Goal: Communication & Community: Connect with others

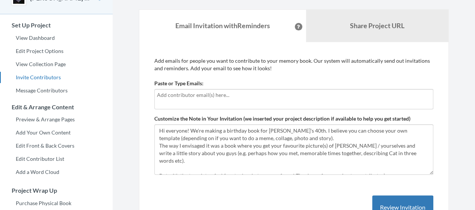
scroll to position [49, 0]
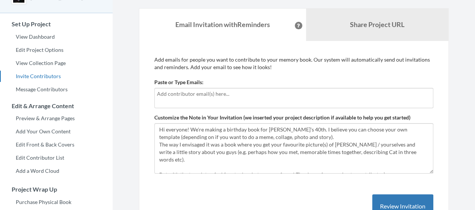
click at [475, 92] on html "Main menu [PERSON_NAME]'s 40th Select a project [PERSON_NAME]'s 40th Start Proj…" at bounding box center [237, 56] width 475 height 210
click at [308, 91] on input "text" at bounding box center [294, 94] width 274 height 8
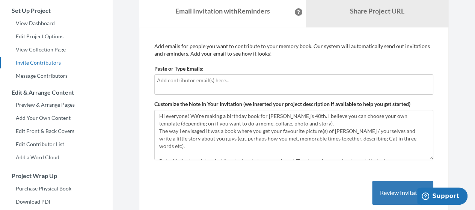
scroll to position [53, 0]
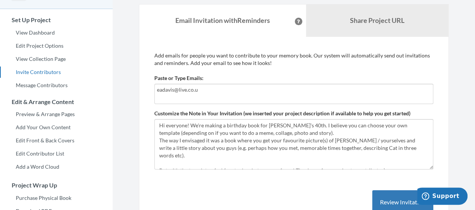
type input "[EMAIL_ADDRESS][DOMAIN_NAME]"
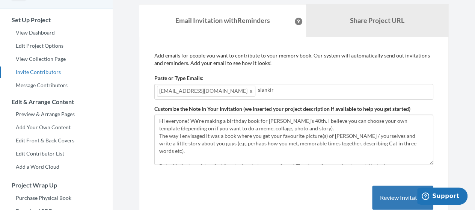
type input "siankirk"
type input "[EMAIL_ADDRESS][DOMAIN_NAME]"
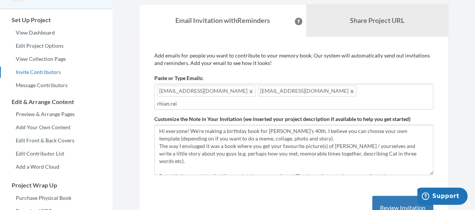
type input "rhian.[PERSON_NAME]"
type input "[EMAIL_ADDRESS][PERSON_NAME][DOMAIN_NAME]"
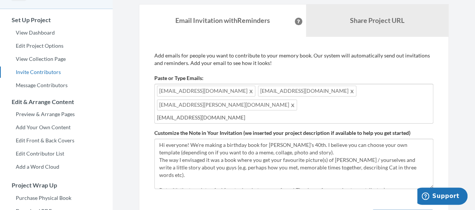
type input "[EMAIL_ADDRESS][DOMAIN_NAME]"
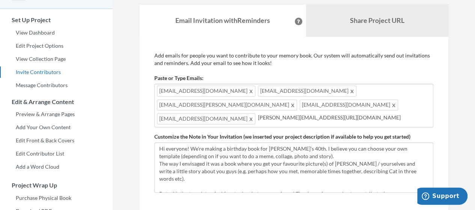
type input "[PERSON_NAME][EMAIL_ADDRESS][DOMAIN_NAME]"
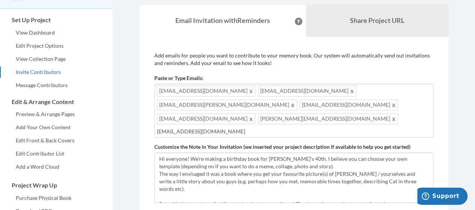
type input "[EMAIL_ADDRESS][DOMAIN_NAME]"
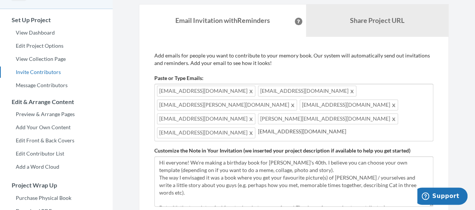
type input "[EMAIL_ADDRESS][DOMAIN_NAME]"
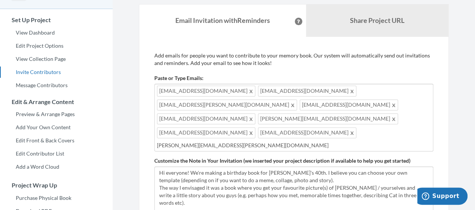
type input "[PERSON_NAME][EMAIL_ADDRESS][PERSON_NAME][DOMAIN_NAME]"
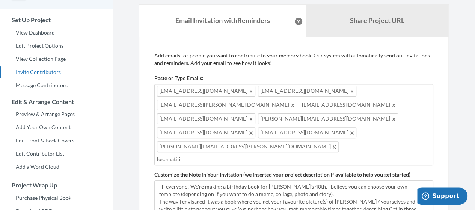
type input "lusomatiti@"
type input "g"
type input "[EMAIL_ADDRESS][DOMAIN_NAME]"
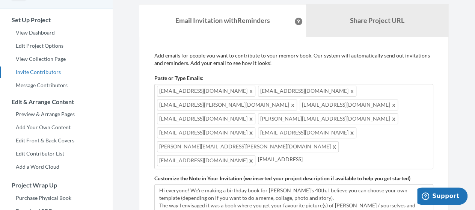
type input "[EMAIL_ADDRESS][DOMAIN_NAME]"
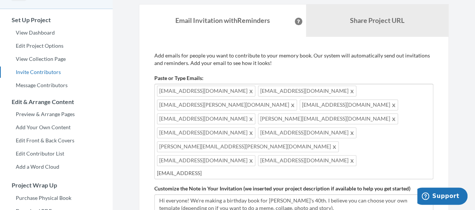
type input "[EMAIL_ADDRESS][DOMAIN_NAME]"
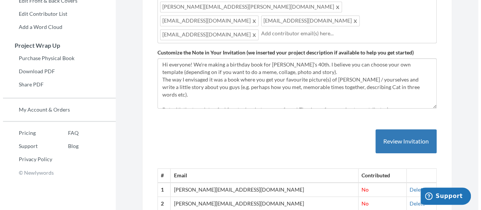
scroll to position [208, 0]
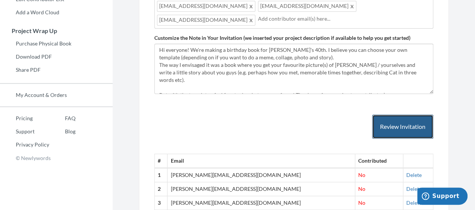
click at [399, 115] on button "Review Invitation" at bounding box center [402, 127] width 61 height 24
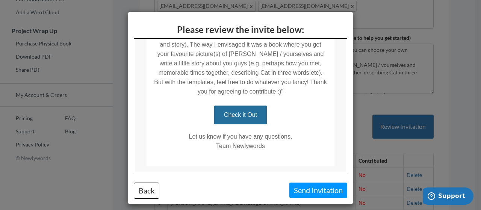
scroll to position [217, 0]
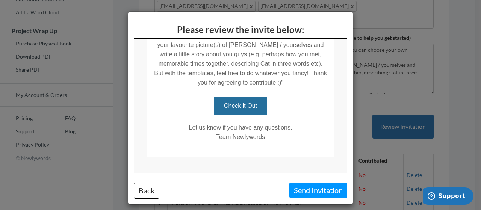
drag, startPoint x: 343, startPoint y: 70, endPoint x: 479, endPoint y: 187, distance: 179.7
click at [307, 189] on button "Send Invitation" at bounding box center [318, 190] width 58 height 15
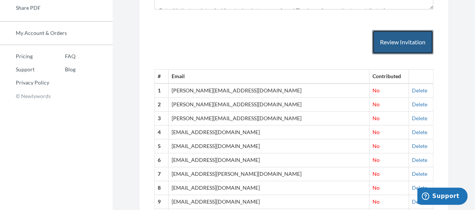
scroll to position [0, 0]
